Goal: Book appointment/travel/reservation

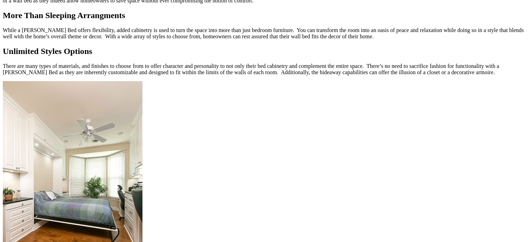
scroll to position [798, 0]
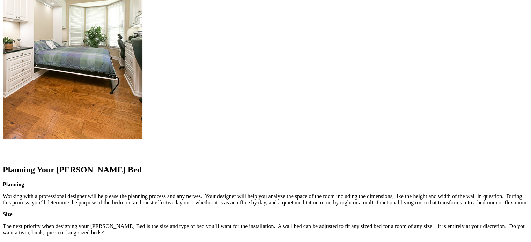
scroll to position [773, 0]
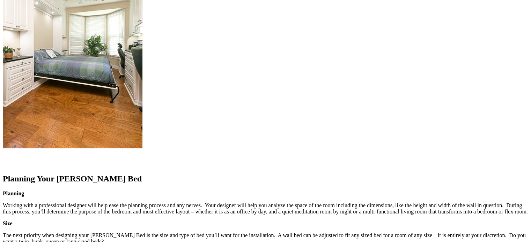
scroll to position [765, 0]
